Goal: Task Accomplishment & Management: Manage account settings

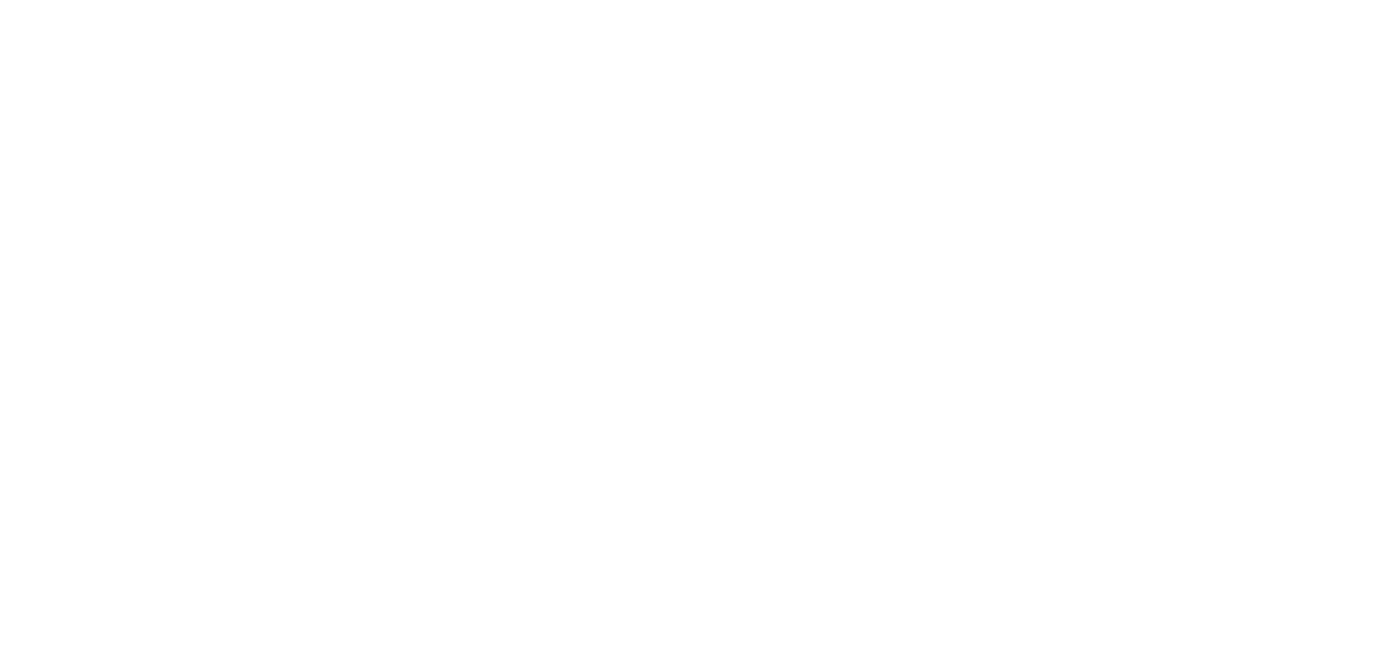
click at [1060, 86] on body at bounding box center [700, 332] width 1400 height 665
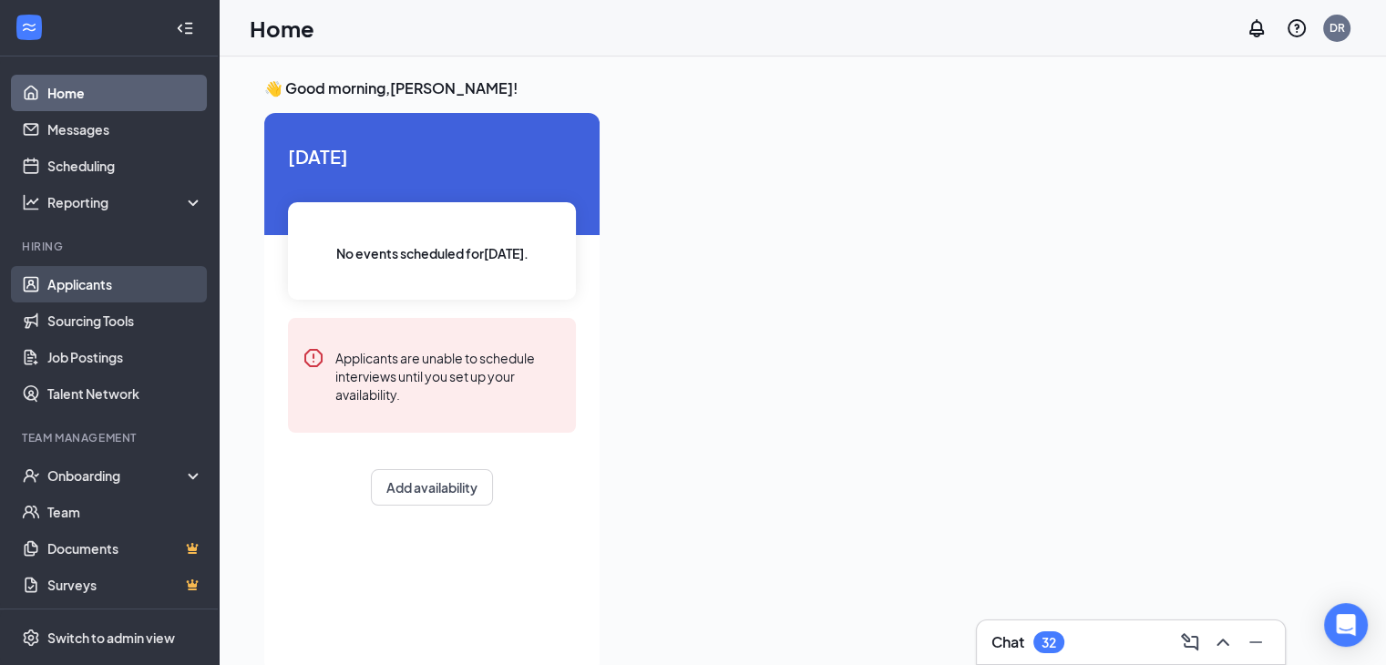
click at [99, 285] on link "Applicants" at bounding box center [125, 284] width 156 height 36
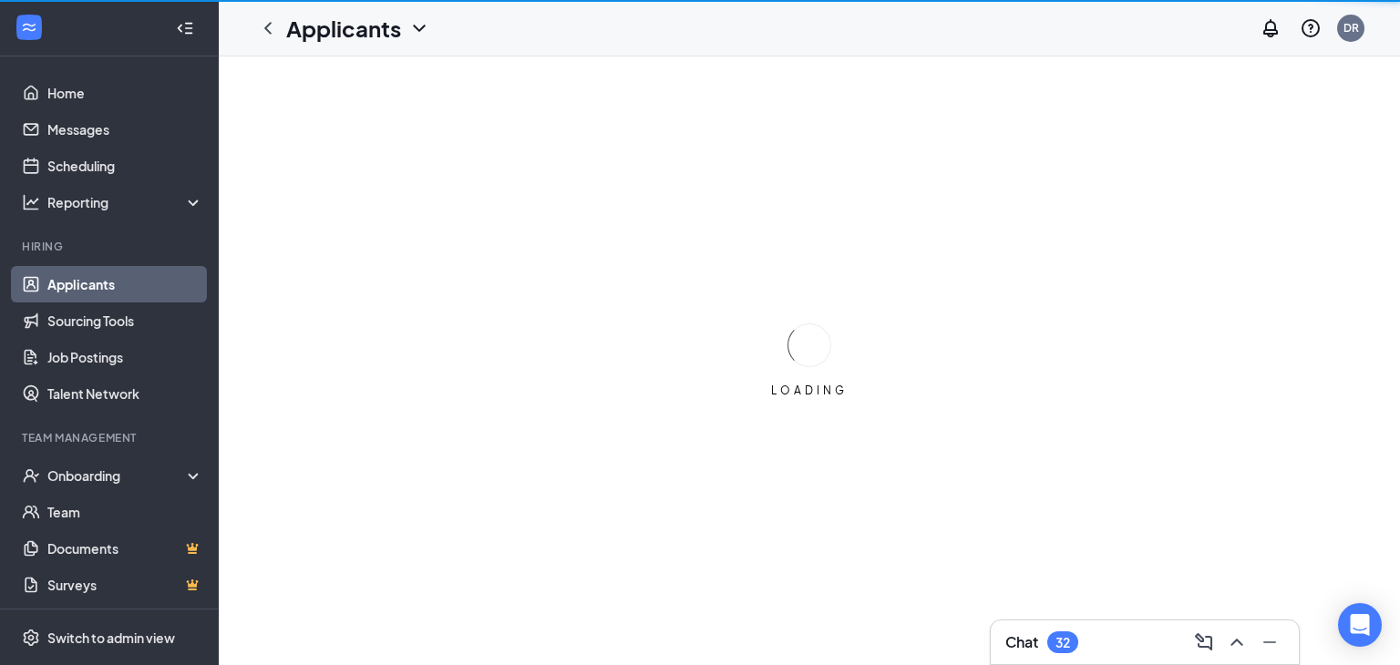
click at [99, 285] on link "Applicants" at bounding box center [125, 284] width 156 height 36
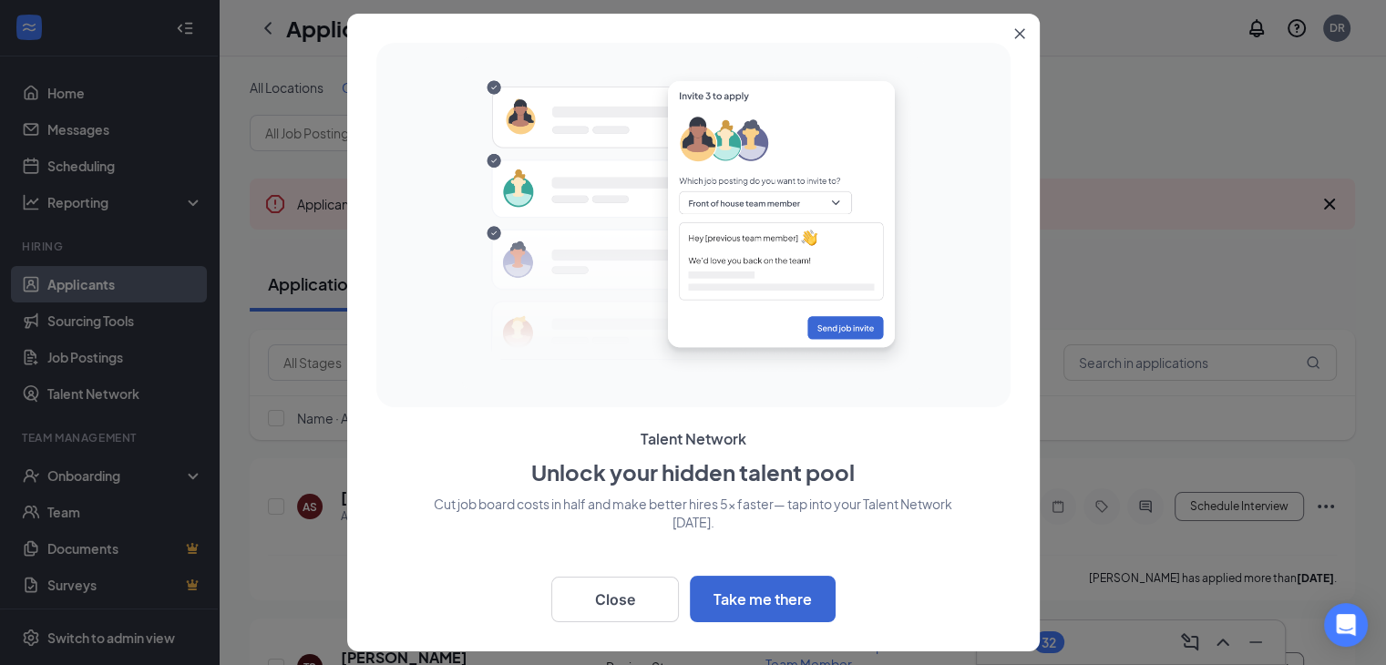
click at [1019, 38] on icon "Close" at bounding box center [1020, 33] width 11 height 11
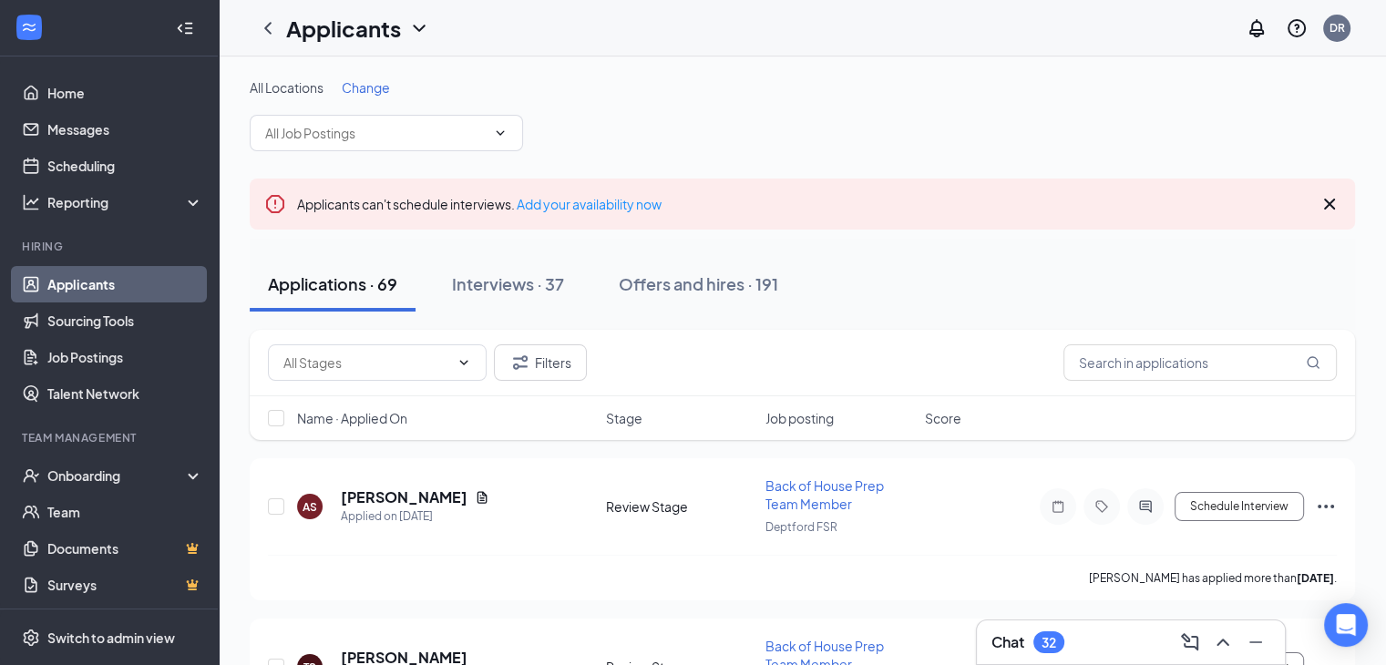
click at [1335, 209] on icon "Cross" at bounding box center [1330, 204] width 22 height 22
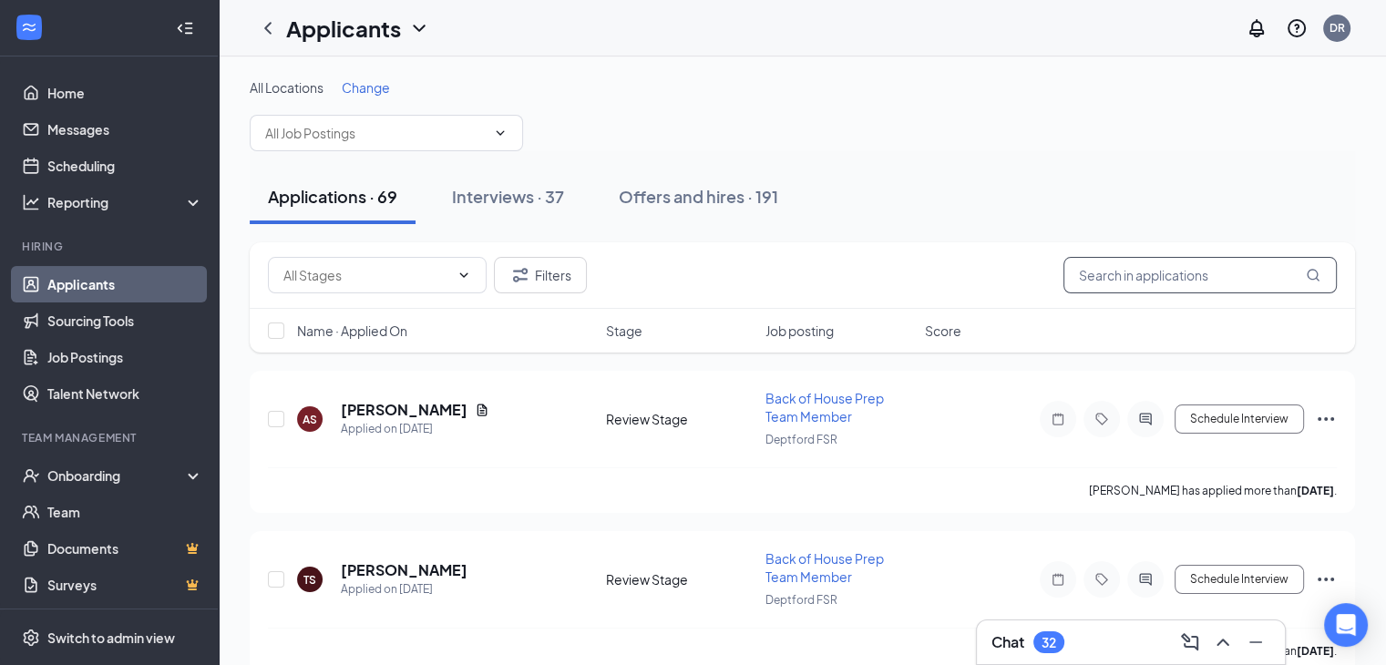
click at [1127, 283] on input "text" at bounding box center [1200, 275] width 273 height 36
type input "[PERSON_NAME]"
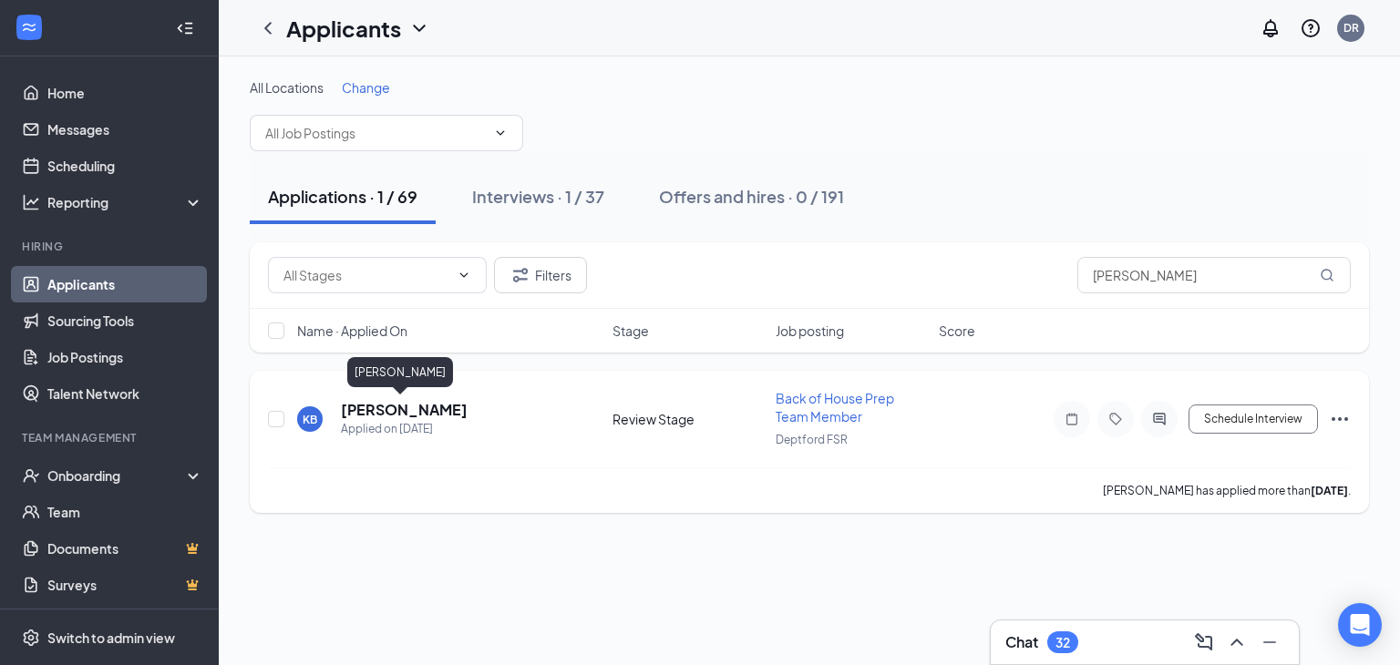
click at [392, 406] on h5 "[PERSON_NAME]" at bounding box center [404, 410] width 127 height 20
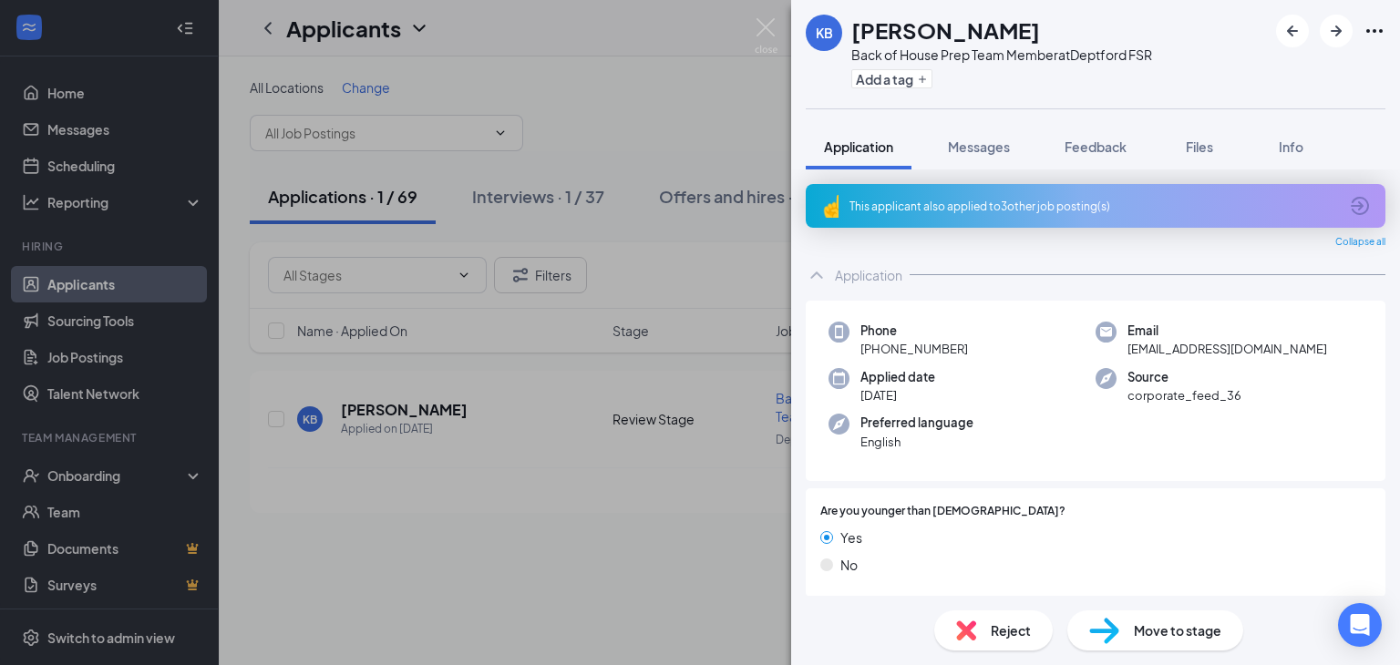
click at [1349, 216] on div "This applicant also applied to 3 other job posting(s)" at bounding box center [1096, 206] width 580 height 44
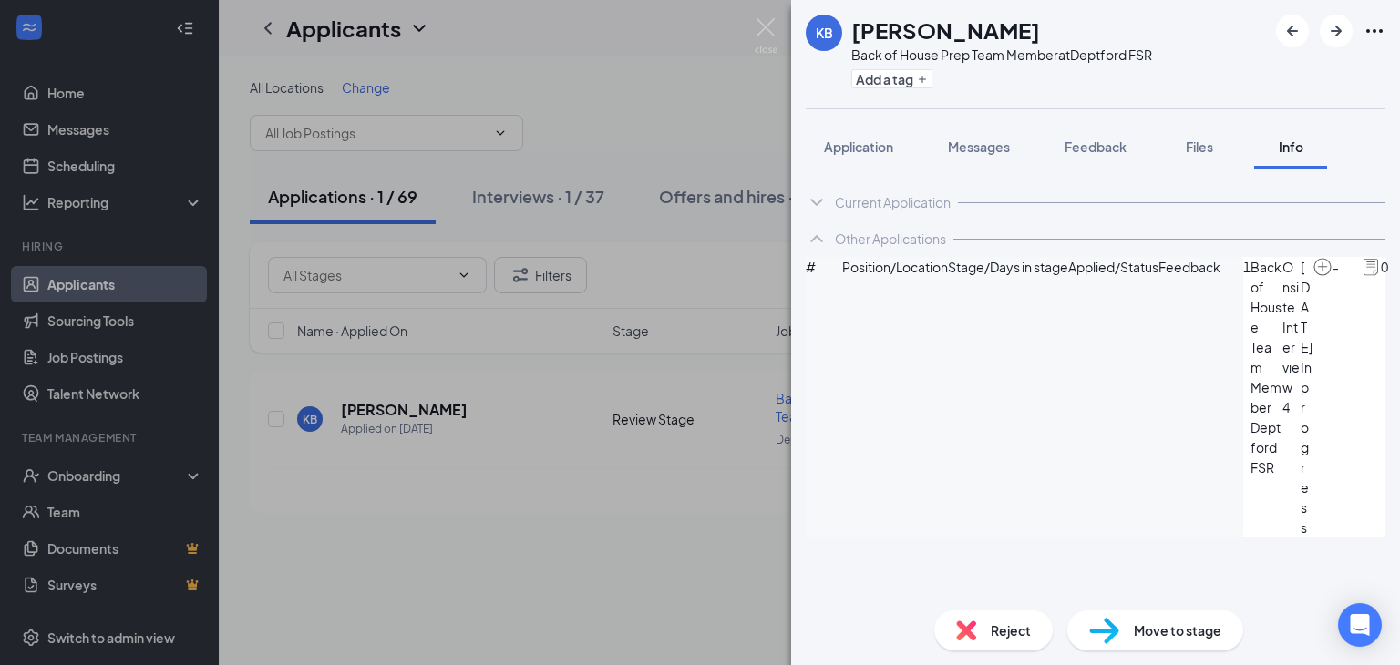
click at [722, 249] on div "KB [PERSON_NAME] Back of House Prep Team Member at Deptford FSR Add a tag Appli…" at bounding box center [700, 332] width 1400 height 665
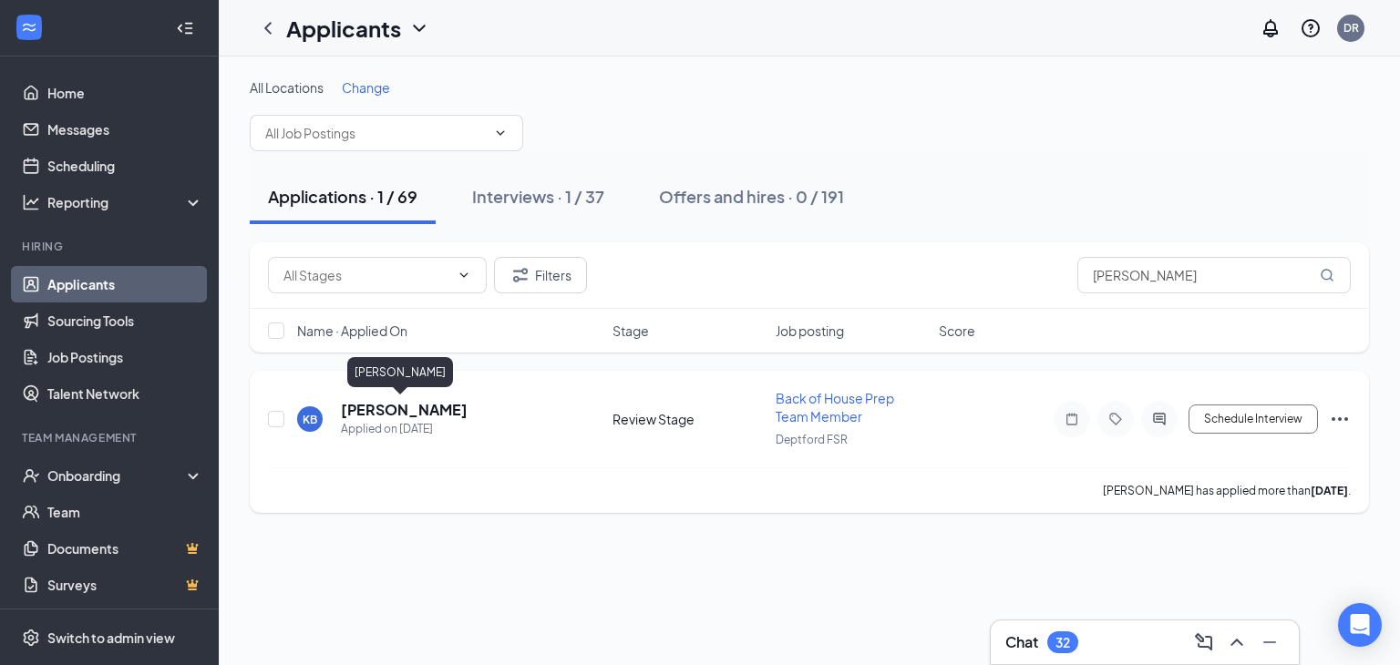
click at [415, 404] on h5 "[PERSON_NAME]" at bounding box center [404, 410] width 127 height 20
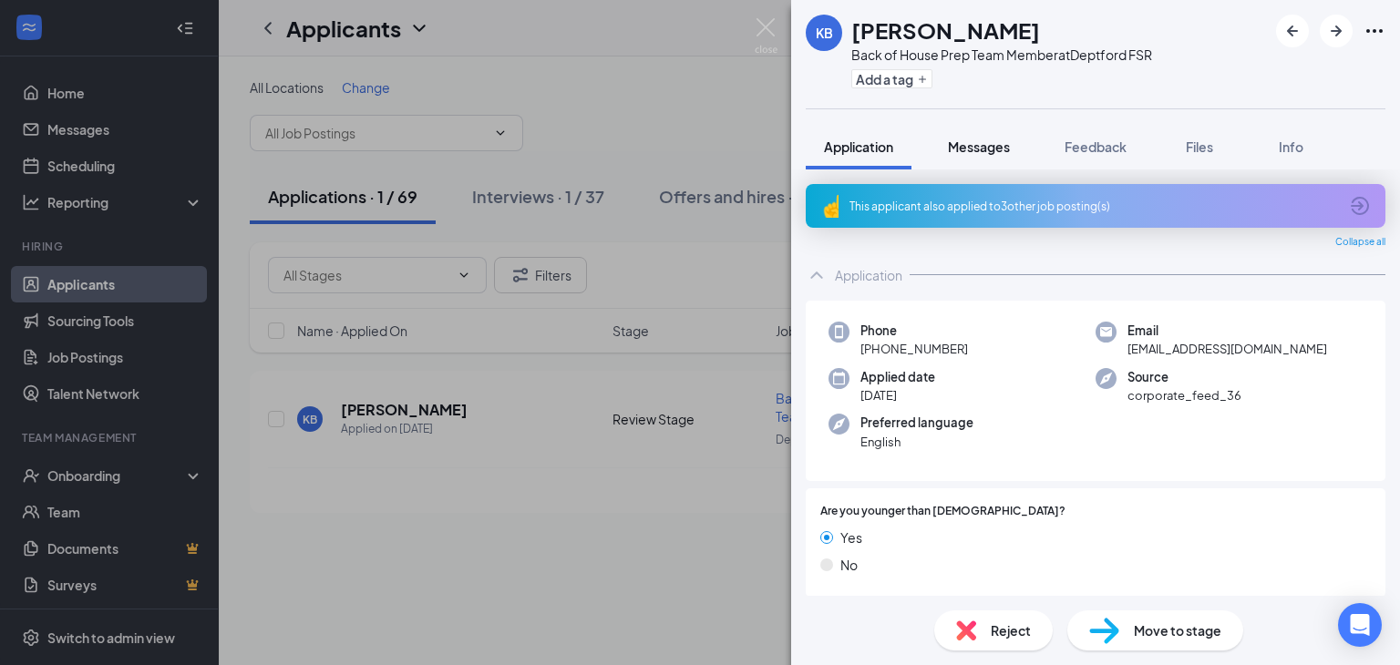
click at [995, 147] on span "Messages" at bounding box center [979, 147] width 62 height 16
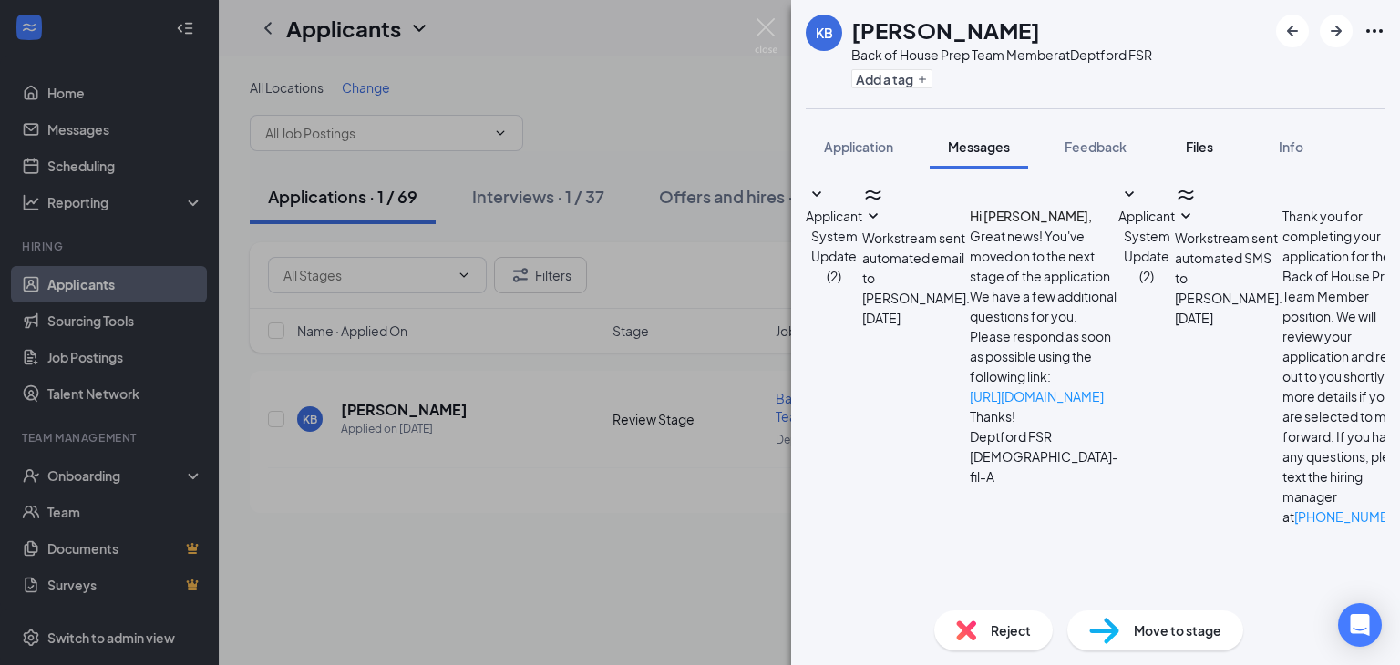
click at [1195, 143] on span "Files" at bounding box center [1199, 147] width 27 height 16
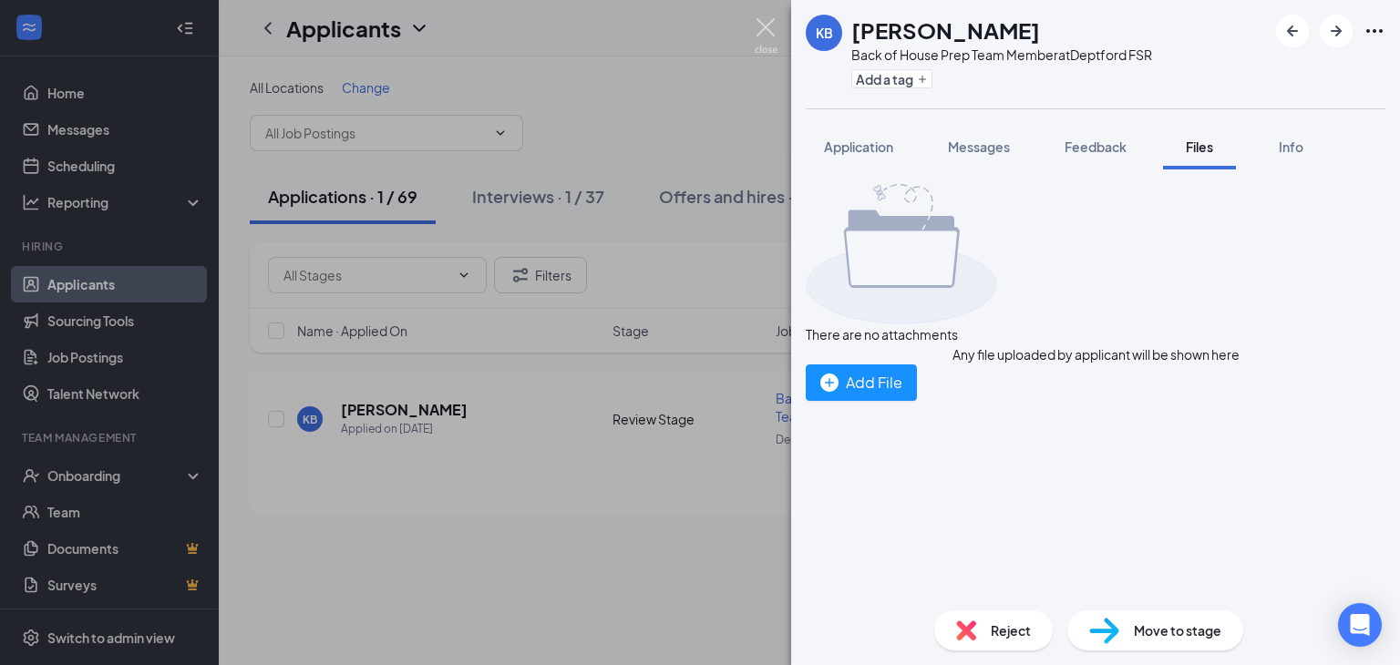
click at [769, 32] on img at bounding box center [766, 36] width 23 height 36
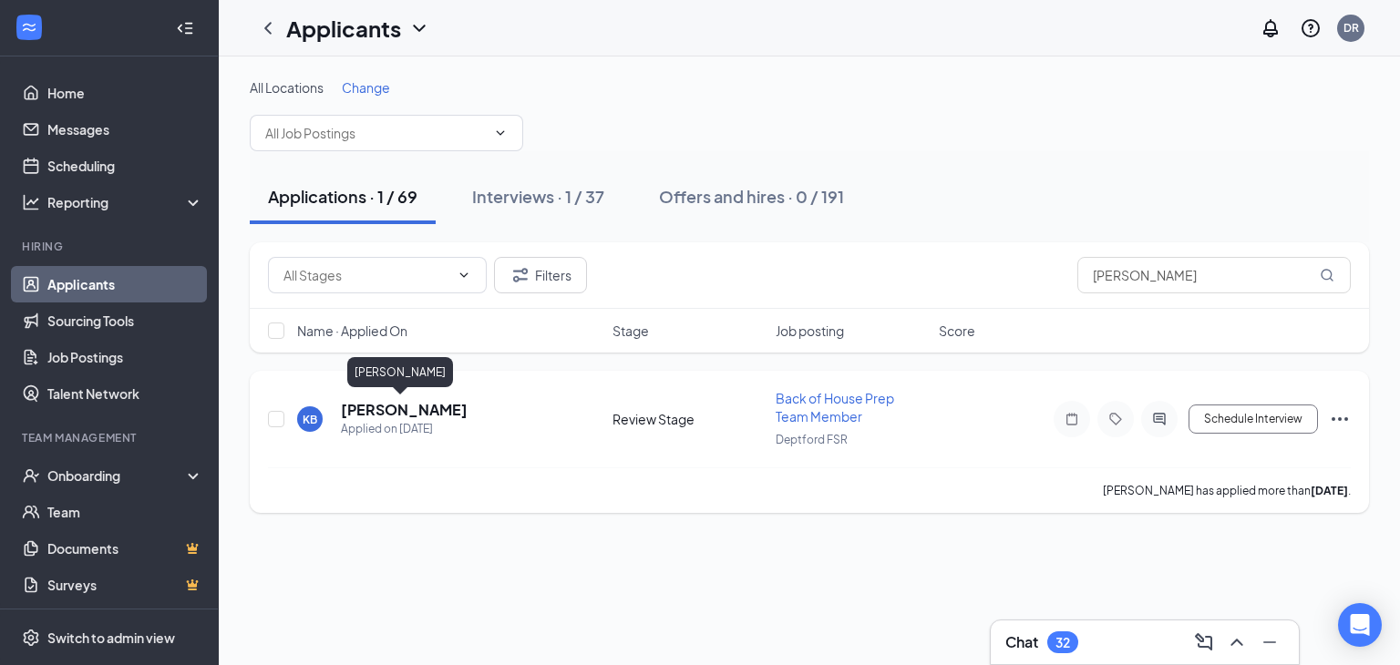
click at [394, 409] on h5 "[PERSON_NAME]" at bounding box center [404, 410] width 127 height 20
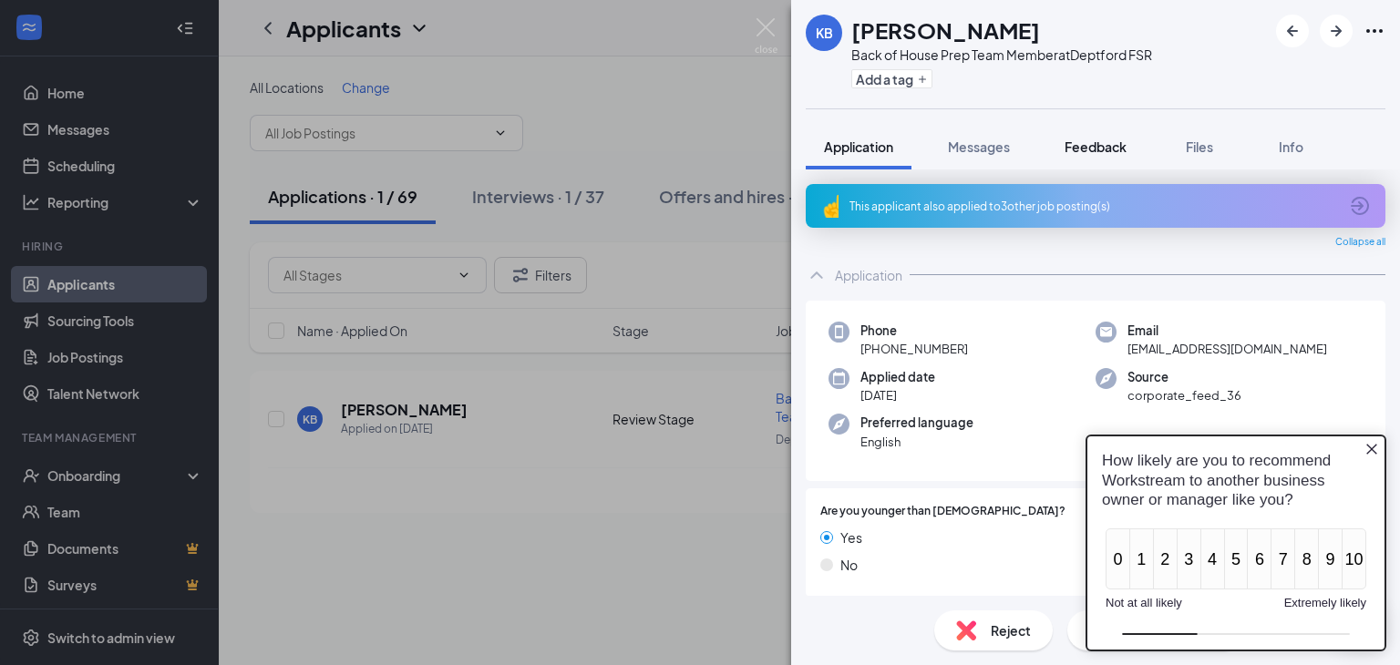
click at [1104, 141] on span "Feedback" at bounding box center [1096, 147] width 62 height 16
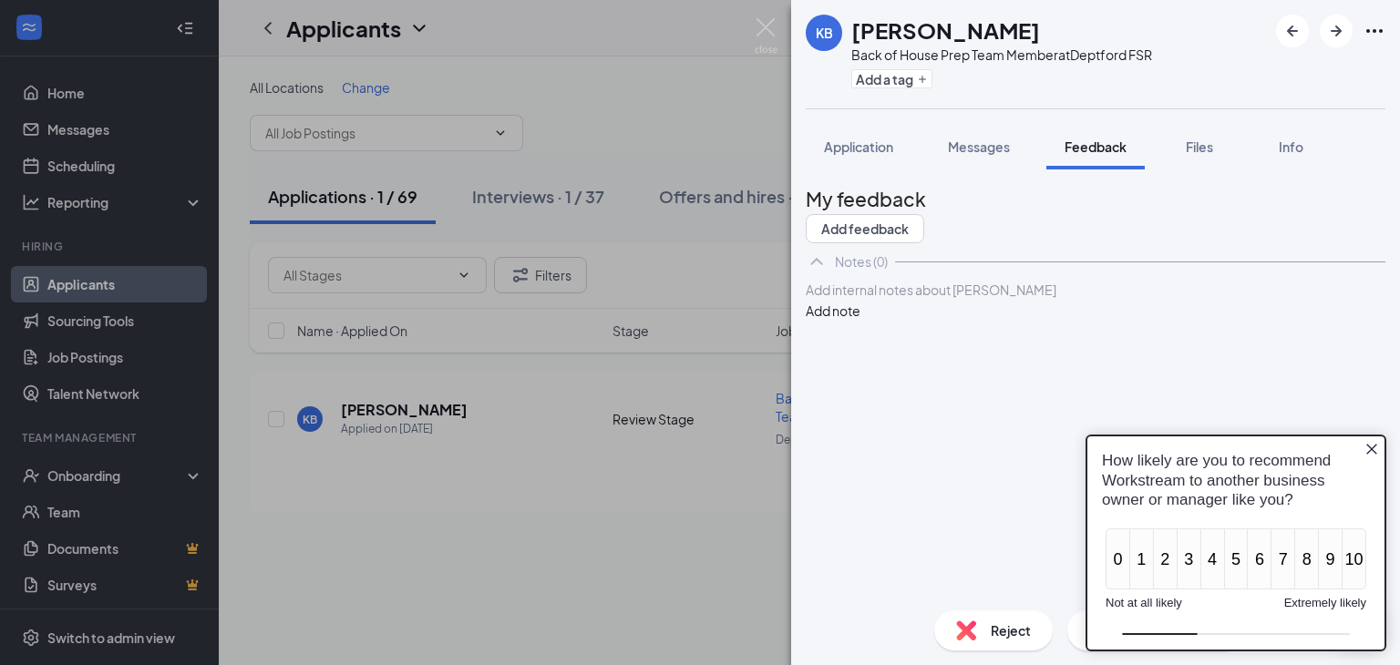
click at [1241, 154] on div "Application Messages Feedback Files Info" at bounding box center [1096, 147] width 580 height 46
click at [1186, 143] on div "Files" at bounding box center [1199, 147] width 36 height 18
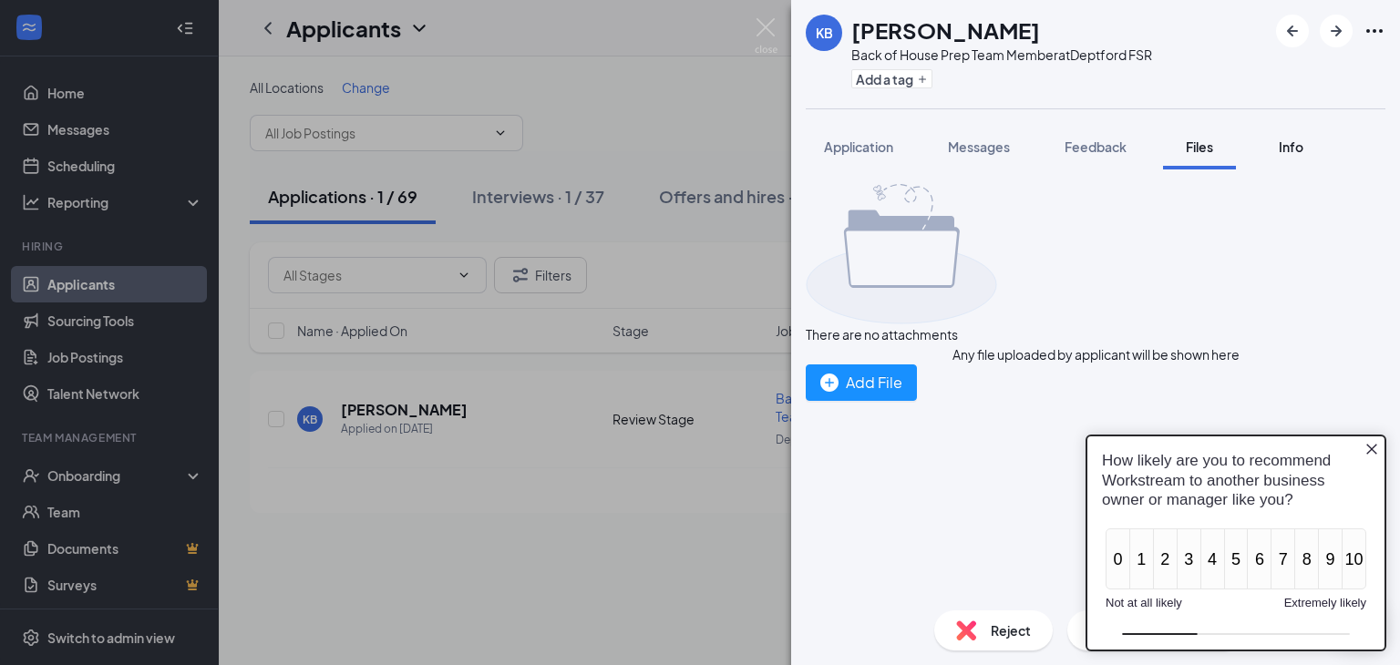
click at [1273, 148] on button "Info" at bounding box center [1290, 147] width 73 height 46
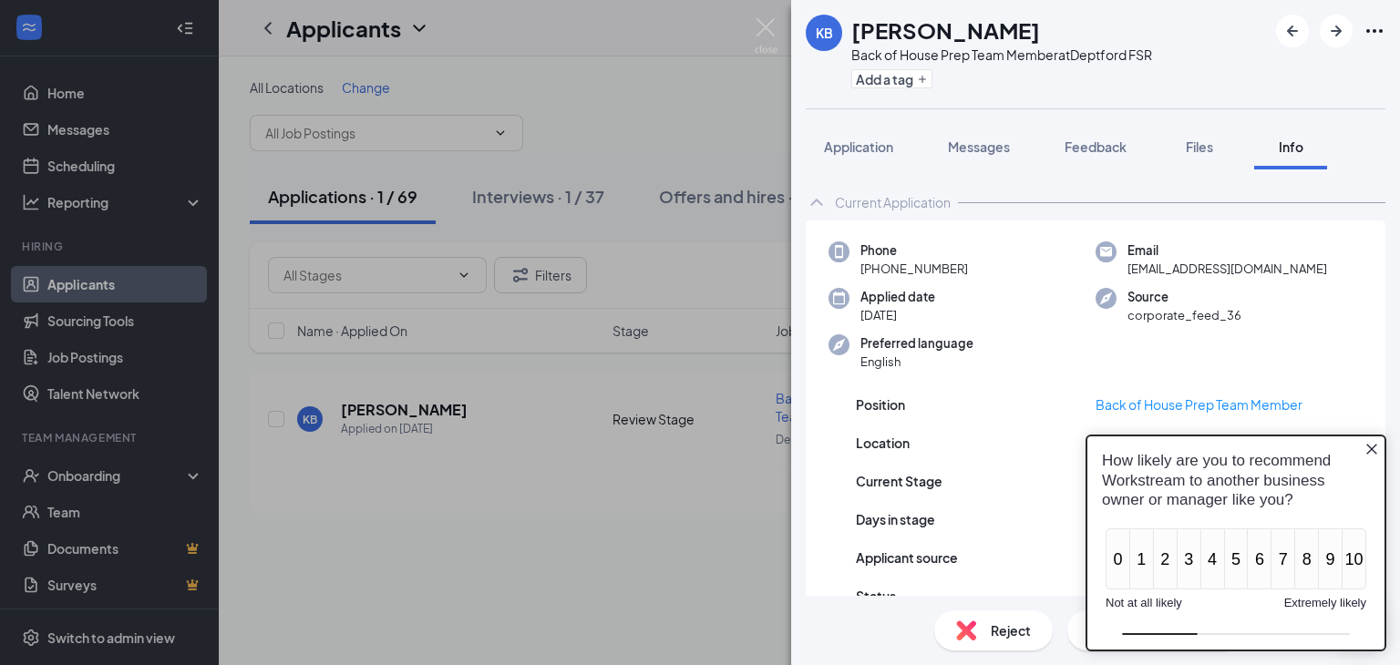
scroll to position [124, 0]
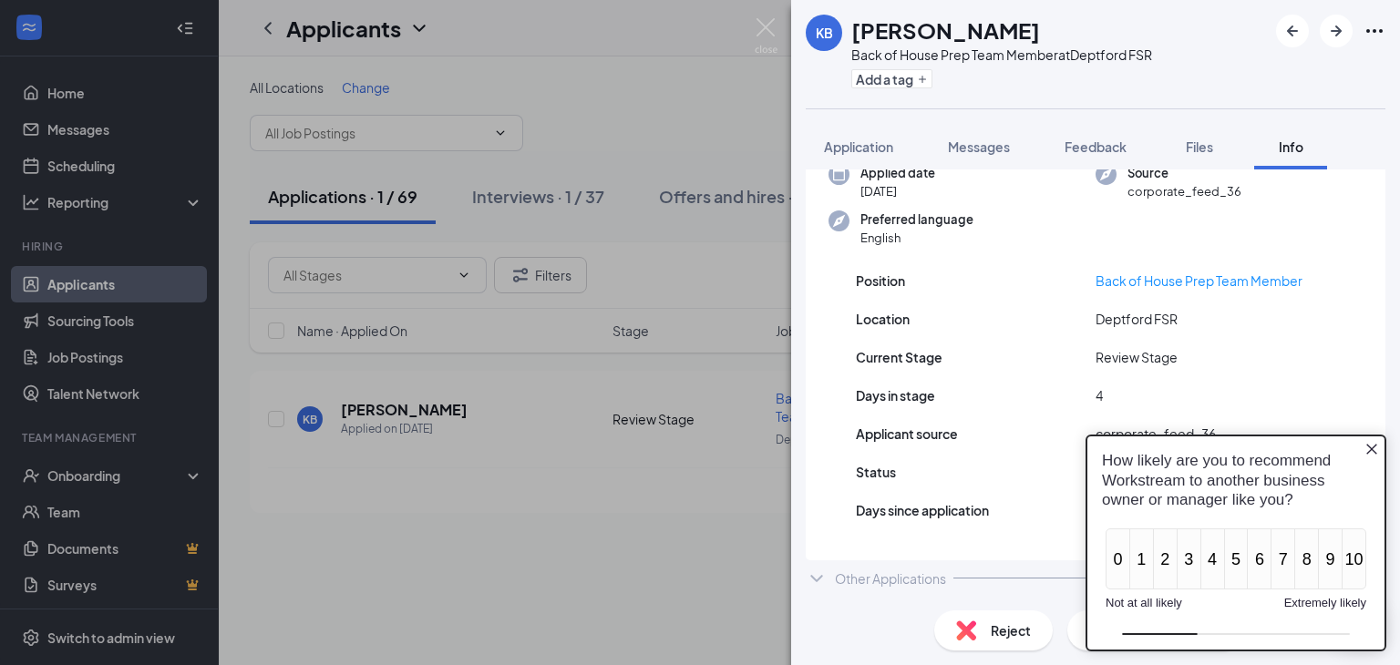
click at [1377, 452] on icon "Close button" at bounding box center [1372, 448] width 15 height 15
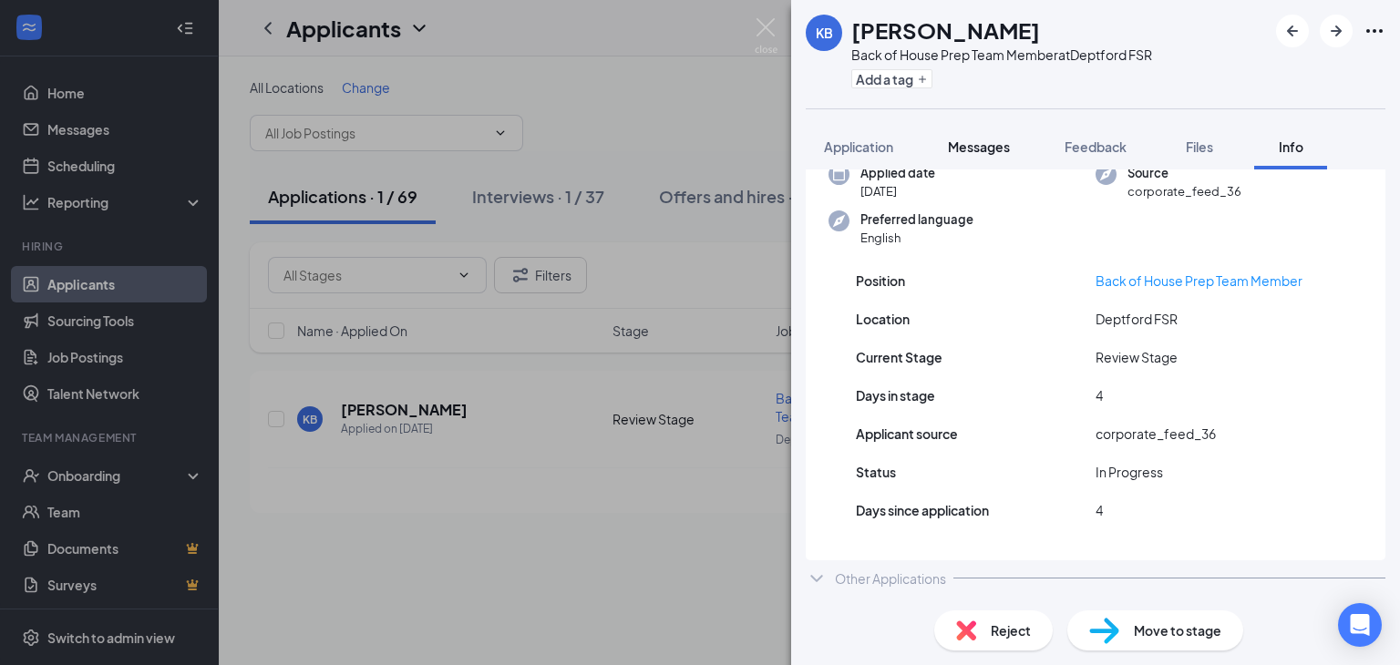
click at [997, 147] on span "Messages" at bounding box center [979, 147] width 62 height 16
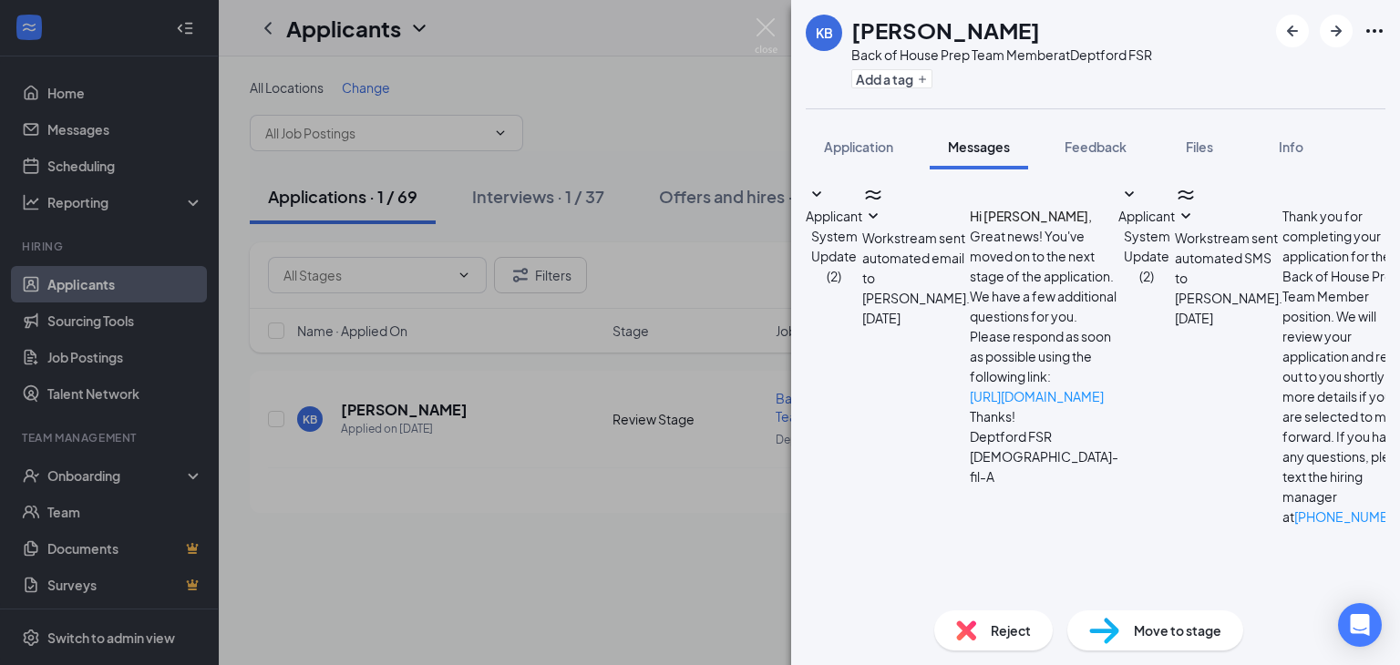
scroll to position [138, 0]
click at [769, 32] on img at bounding box center [766, 36] width 23 height 36
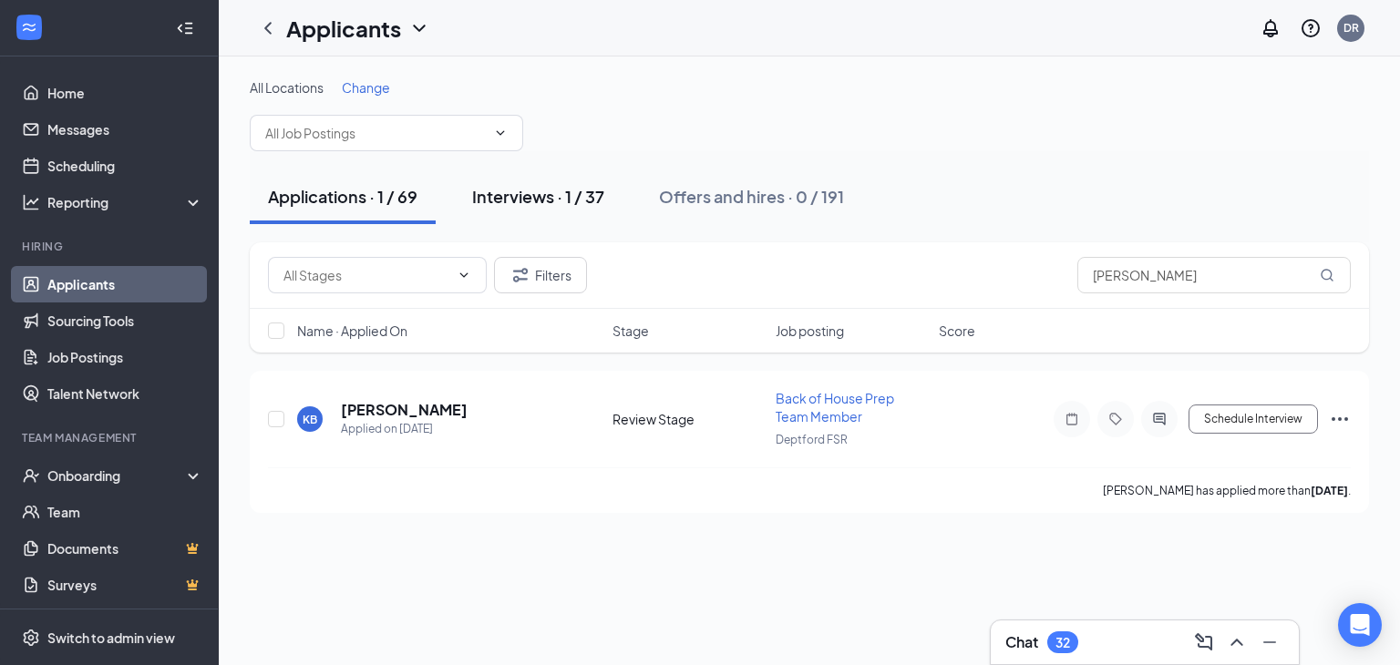
click at [550, 183] on button "Interviews · 1 / 37" at bounding box center [538, 197] width 169 height 55
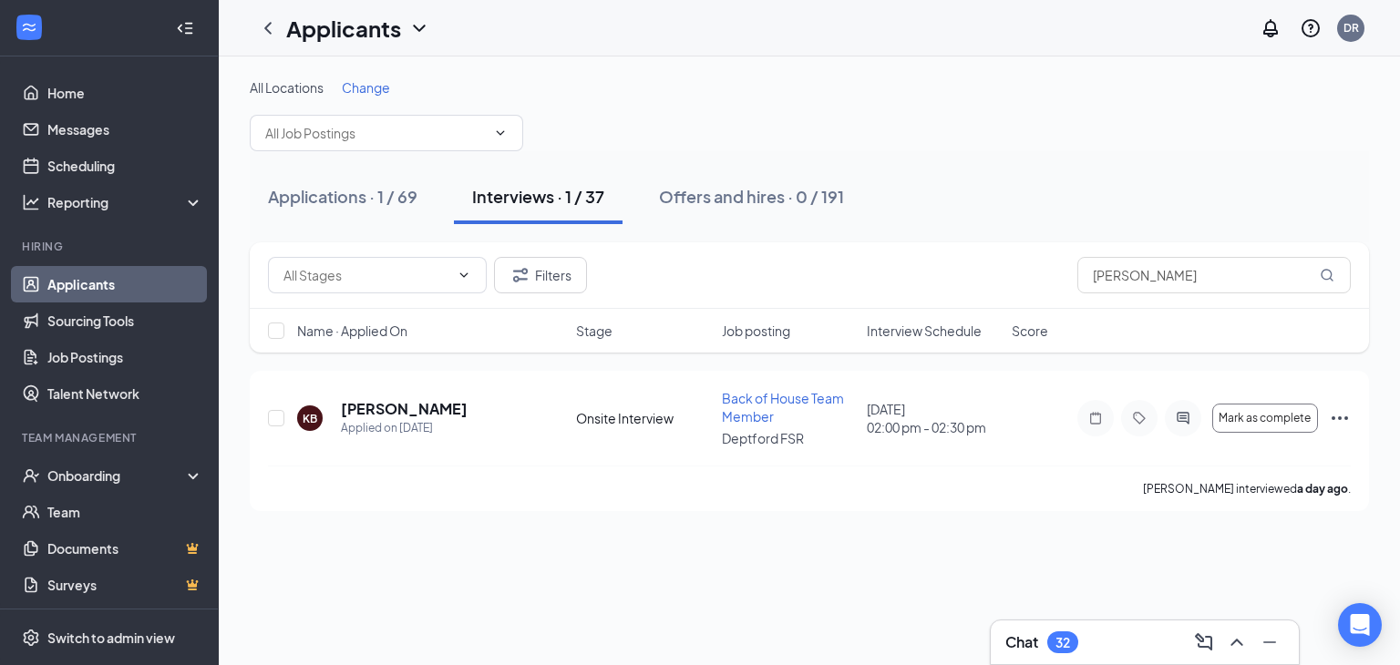
click at [643, 149] on div "All Locations Change" at bounding box center [809, 114] width 1119 height 73
click at [353, 210] on button "Applications · 1 / 69" at bounding box center [343, 197] width 186 height 55
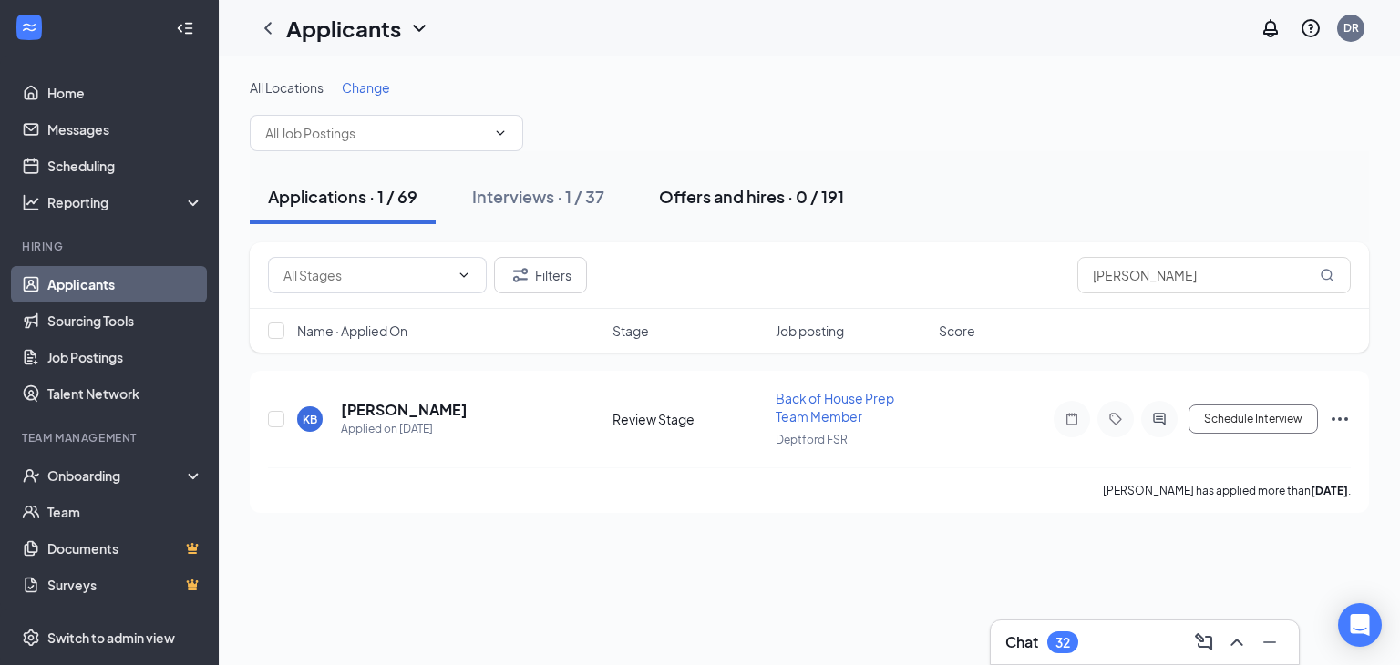
click at [773, 188] on div "Offers and hires · 0 / 191" at bounding box center [751, 196] width 185 height 23
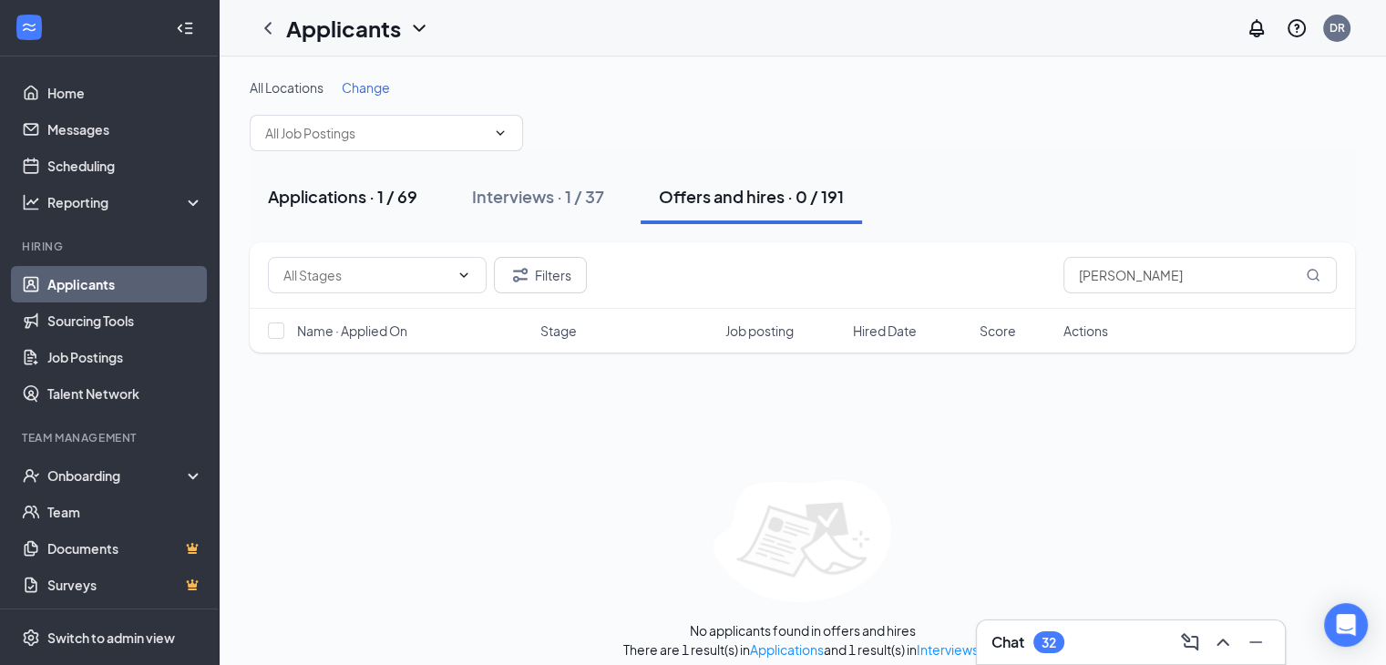
click at [388, 193] on div "Applications · 1 / 69" at bounding box center [342, 196] width 149 height 23
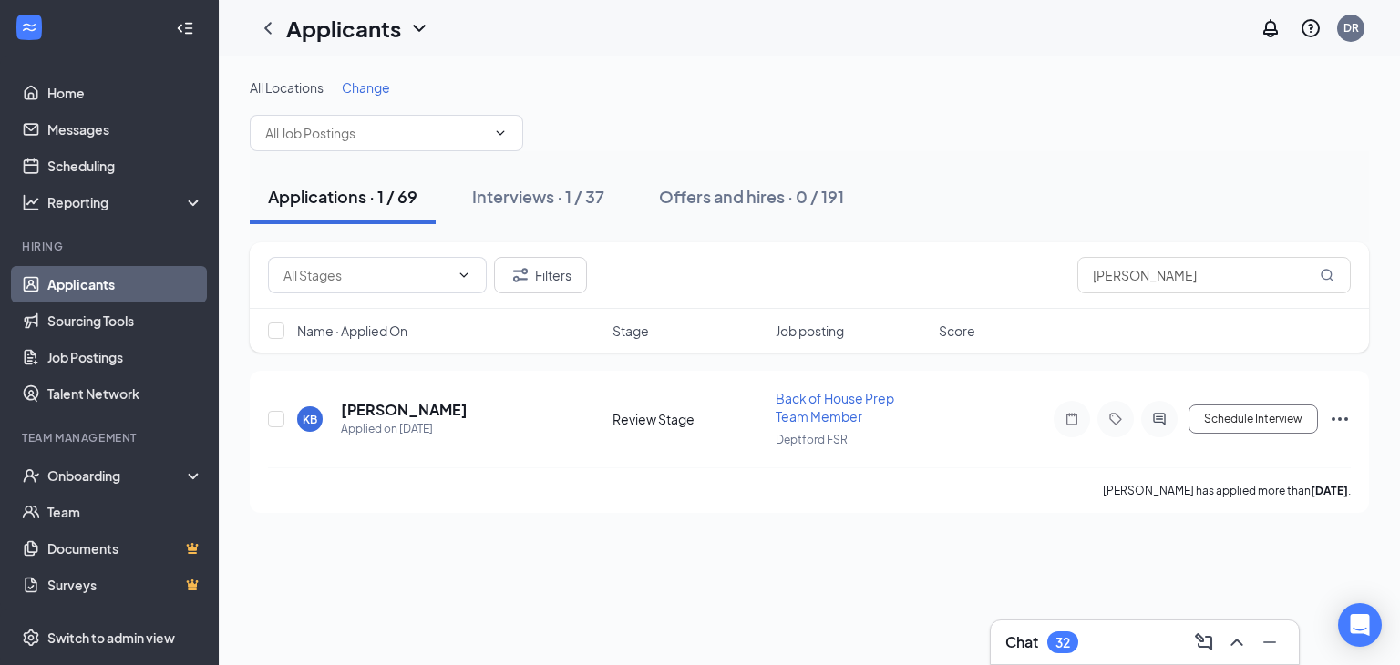
click at [641, 98] on div "All Locations Change" at bounding box center [809, 114] width 1119 height 73
click at [741, 81] on div "All Locations Change" at bounding box center [809, 87] width 1119 height 18
click at [526, 208] on button "Interviews · 1 / 37" at bounding box center [538, 197] width 169 height 55
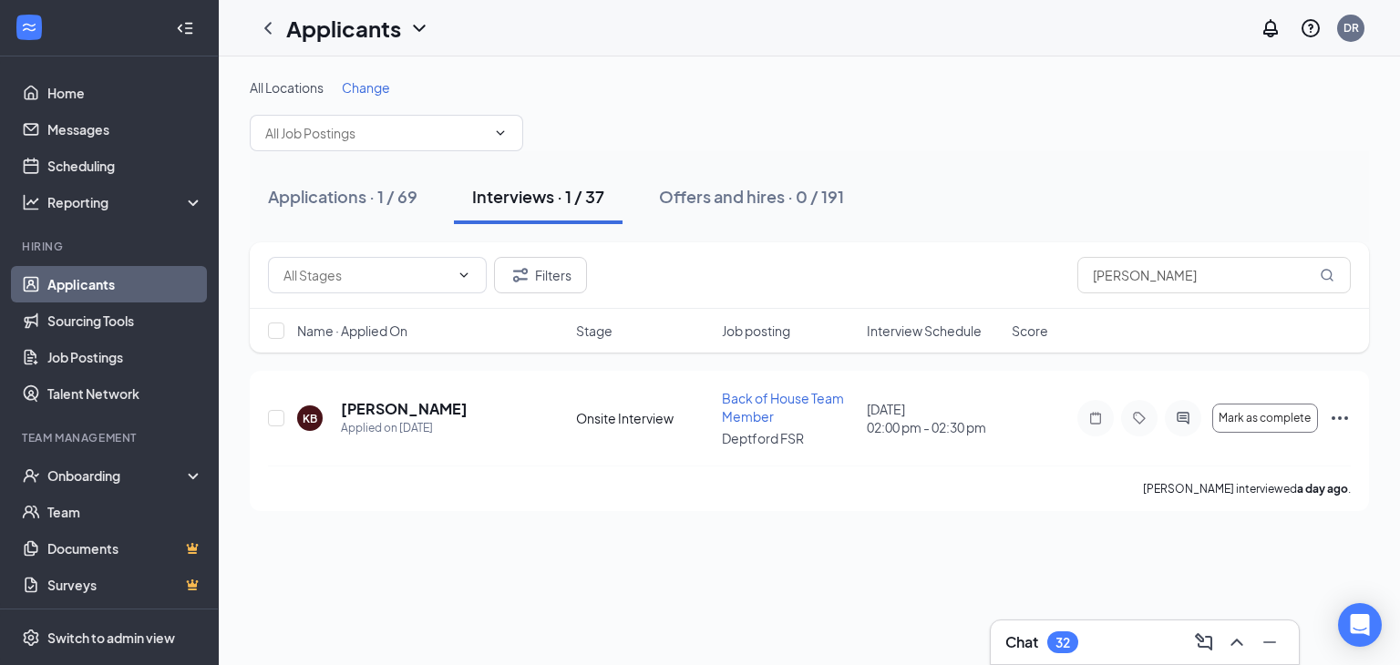
click at [664, 129] on div "All Locations Change" at bounding box center [809, 114] width 1119 height 73
click at [886, 87] on div "All Locations Change" at bounding box center [809, 87] width 1119 height 18
